Goal: Find specific page/section: Find specific page/section

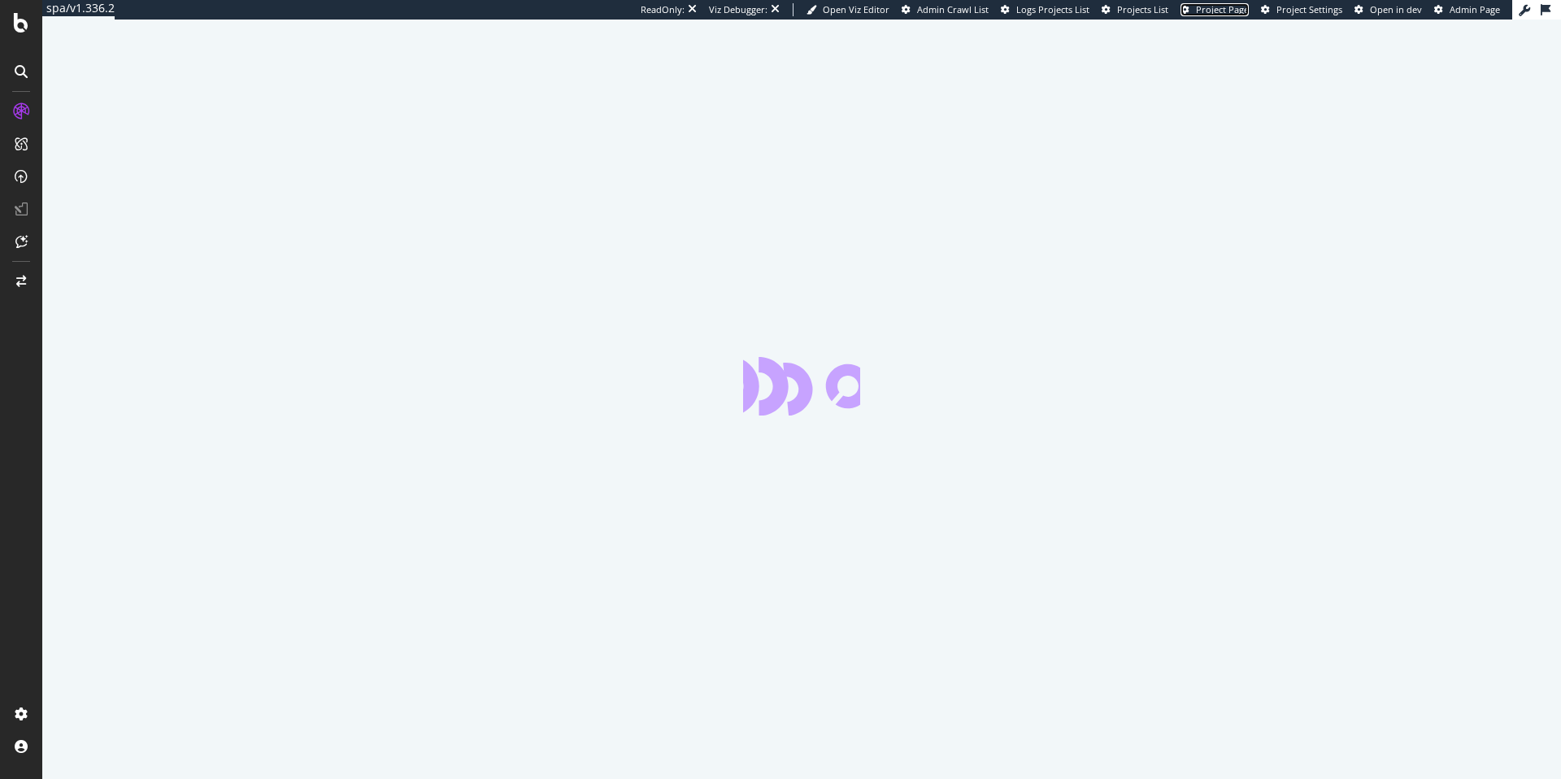
click at [1208, 7] on span "Project Page" at bounding box center [1222, 9] width 53 height 12
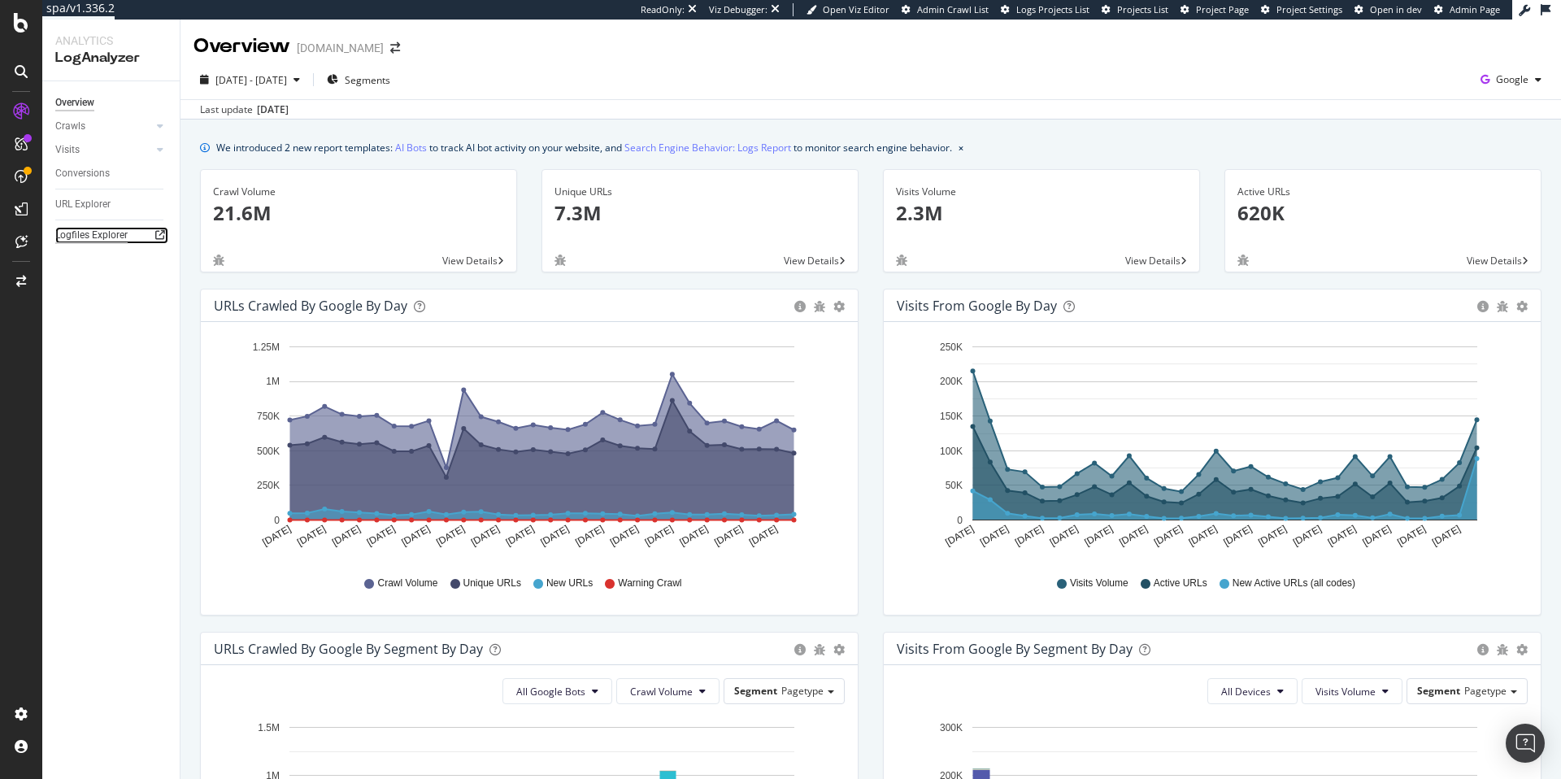
click at [117, 231] on div "Logfiles Explorer" at bounding box center [91, 235] width 72 height 17
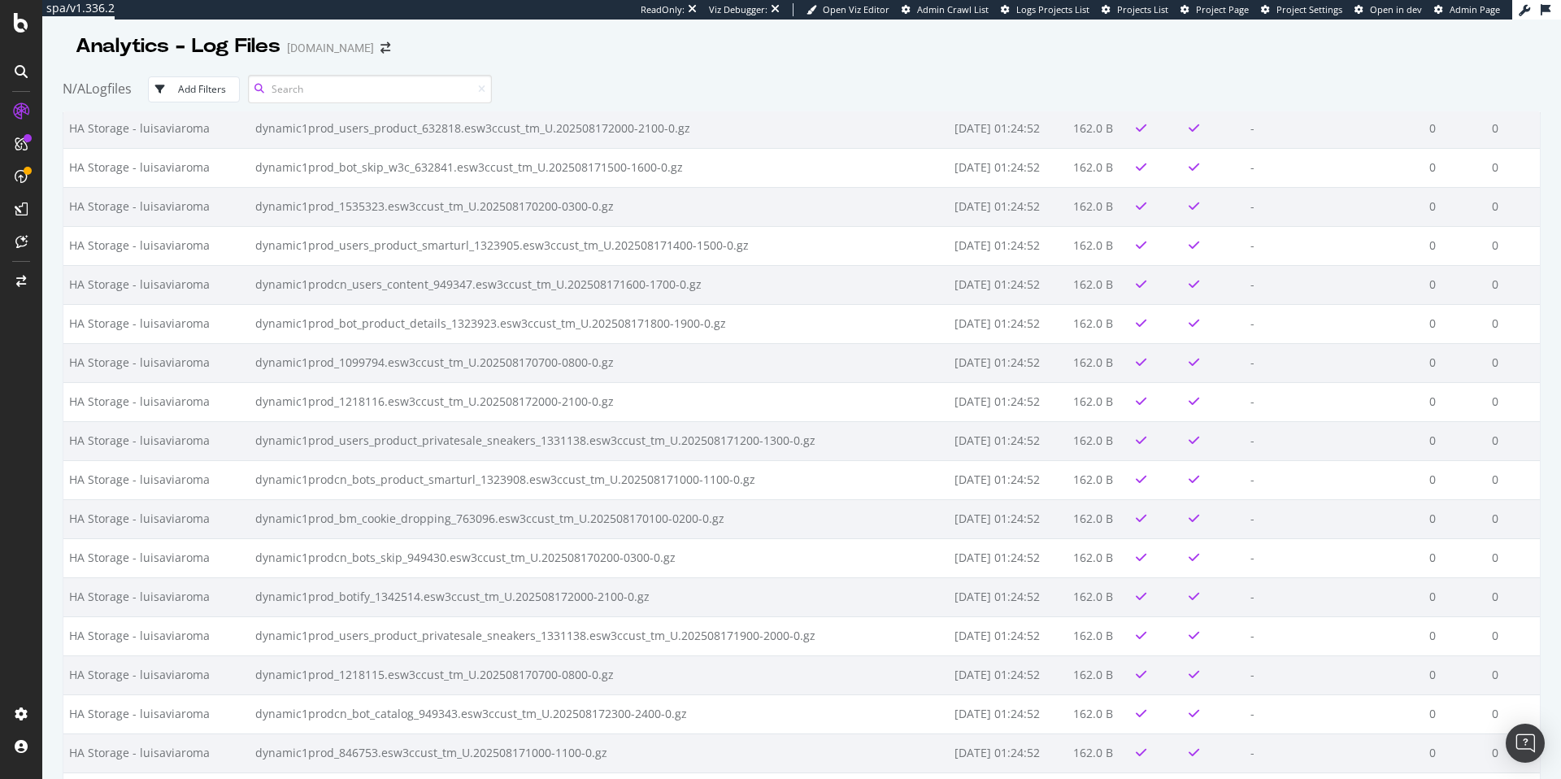
scroll to position [3249, 0]
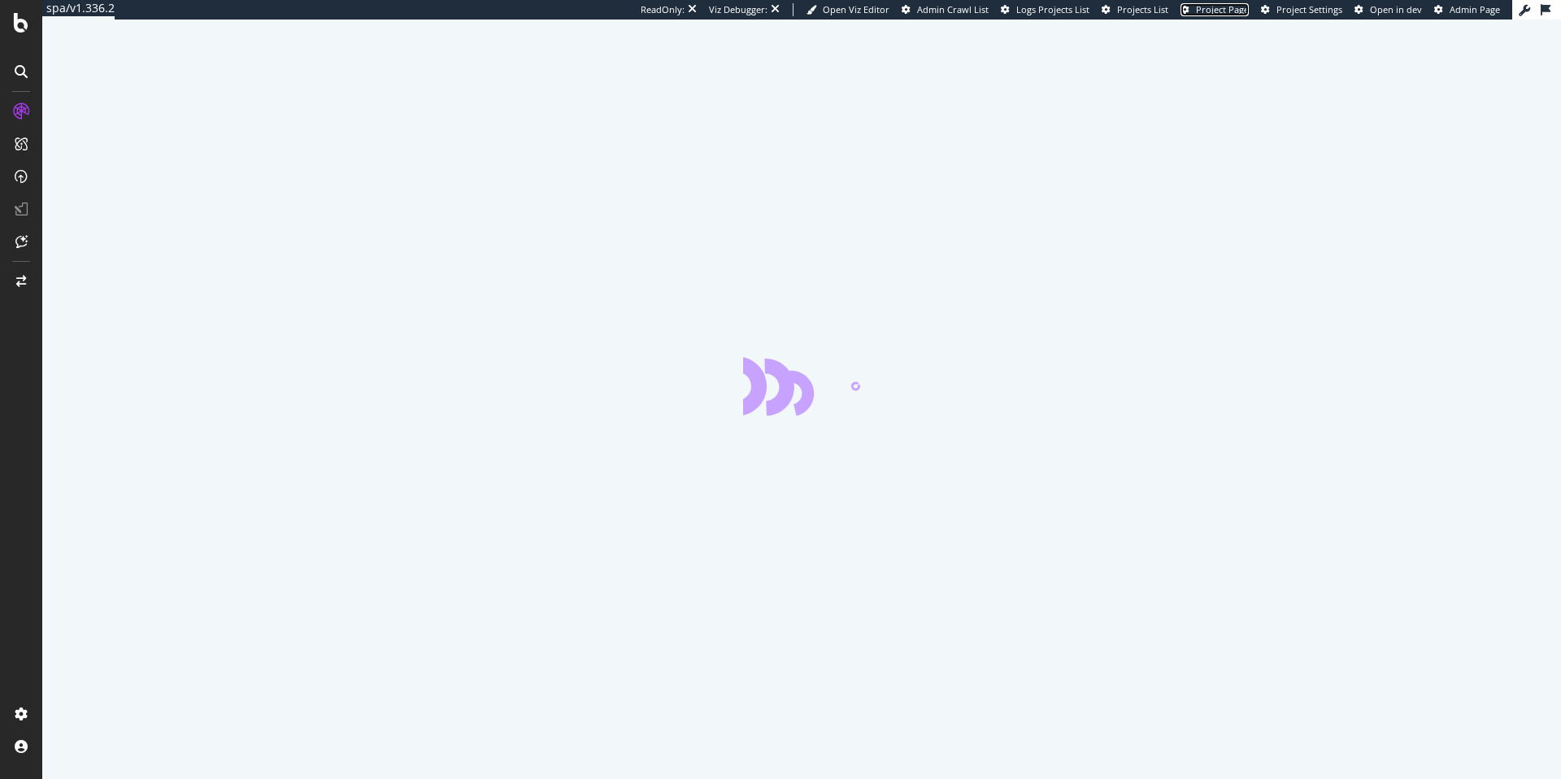
click at [1210, 8] on span "Project Page" at bounding box center [1222, 9] width 53 height 12
